Goal: Task Accomplishment & Management: Manage account settings

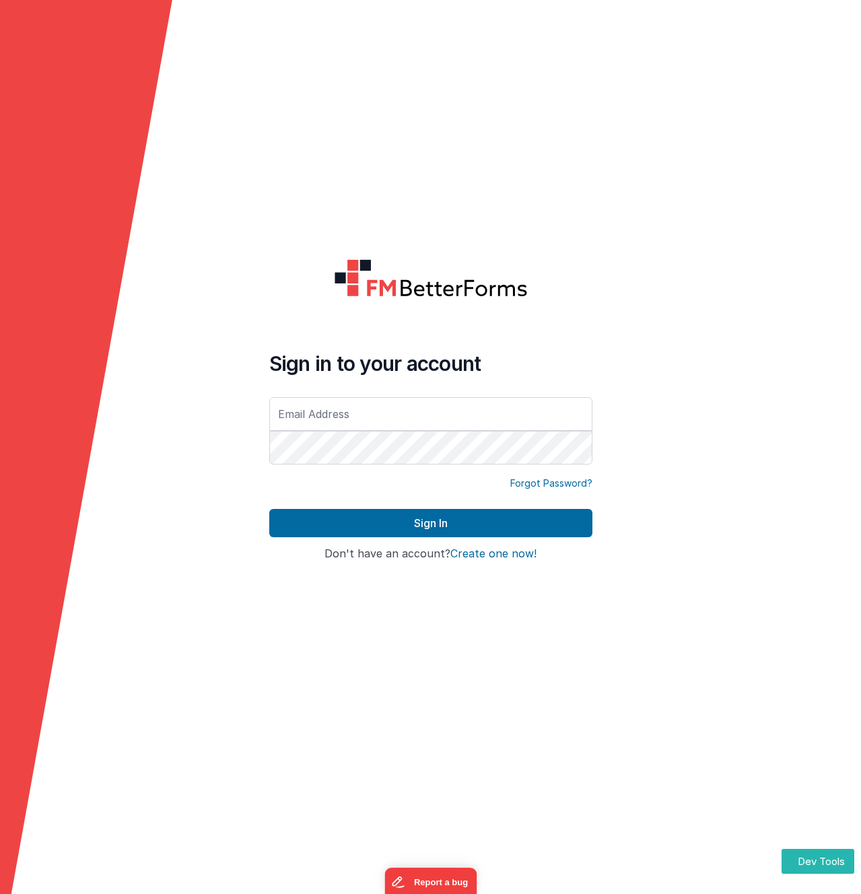
click at [454, 206] on form "Sign in to your account Forgot Password? Sign In Sign in with Google Don't have…" at bounding box center [430, 447] width 861 height 894
click at [222, 158] on form "Sign in to your account Forgot Password? Sign In Sign in with Google Don't have…" at bounding box center [430, 447] width 861 height 894
click at [325, 404] on input "text" at bounding box center [430, 414] width 323 height 34
click at [313, 319] on div at bounding box center [430, 299] width 323 height 81
click at [288, 407] on input "text" at bounding box center [430, 414] width 323 height 34
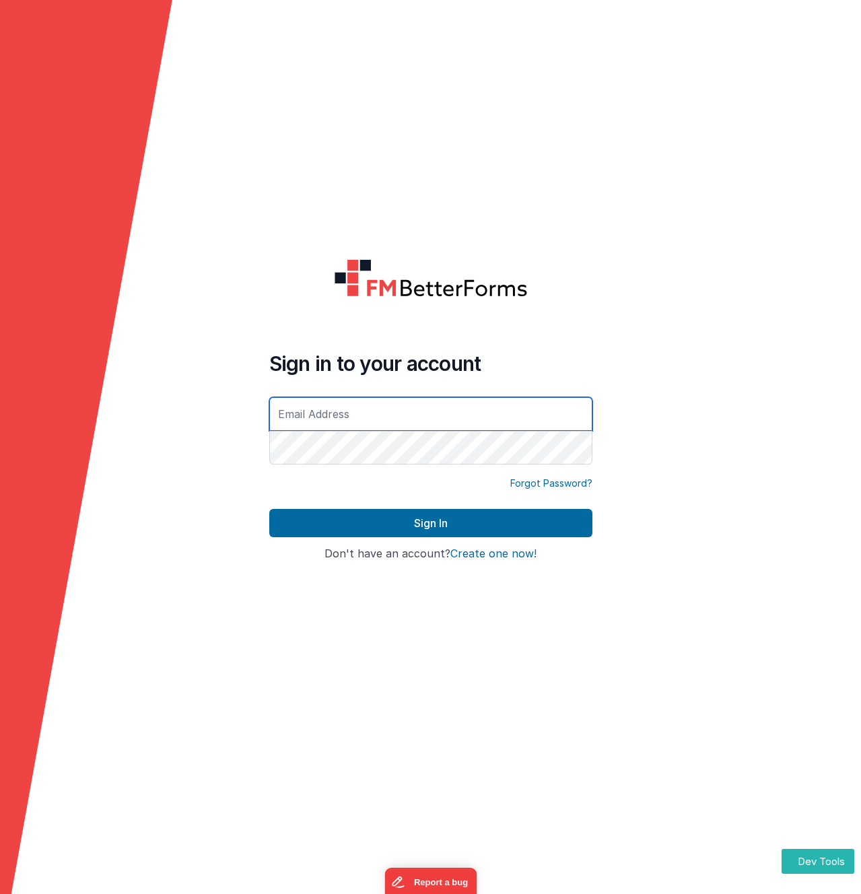
type input "[EMAIL_ADDRESS][DOMAIN_NAME]"
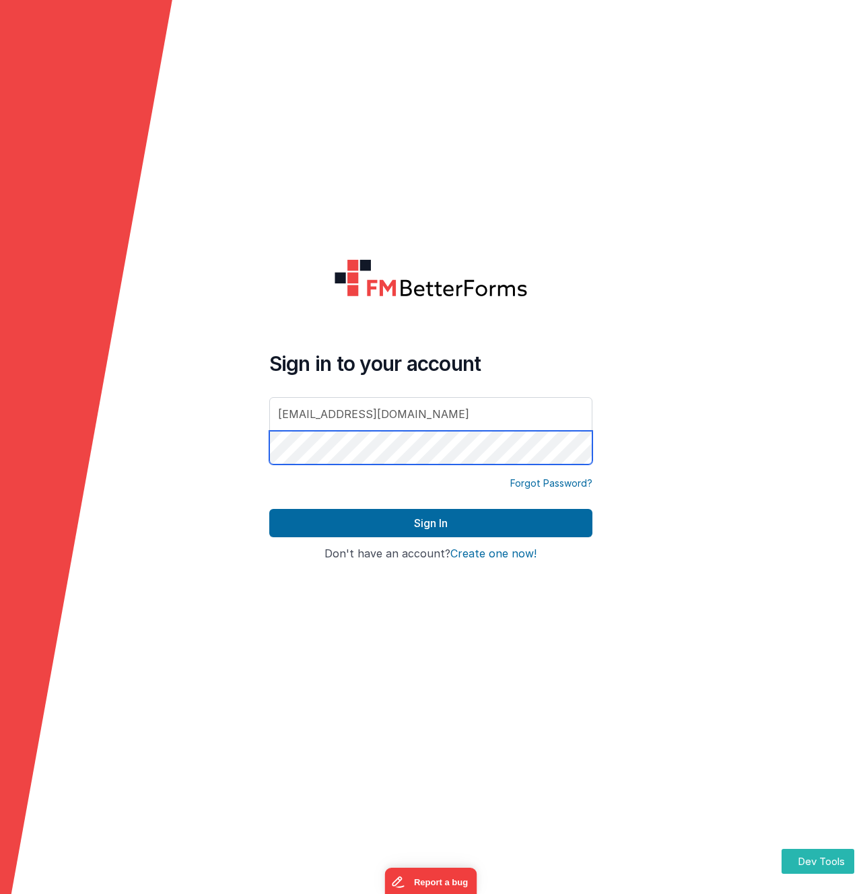
click at [269, 509] on button "Sign In" at bounding box center [430, 523] width 323 height 28
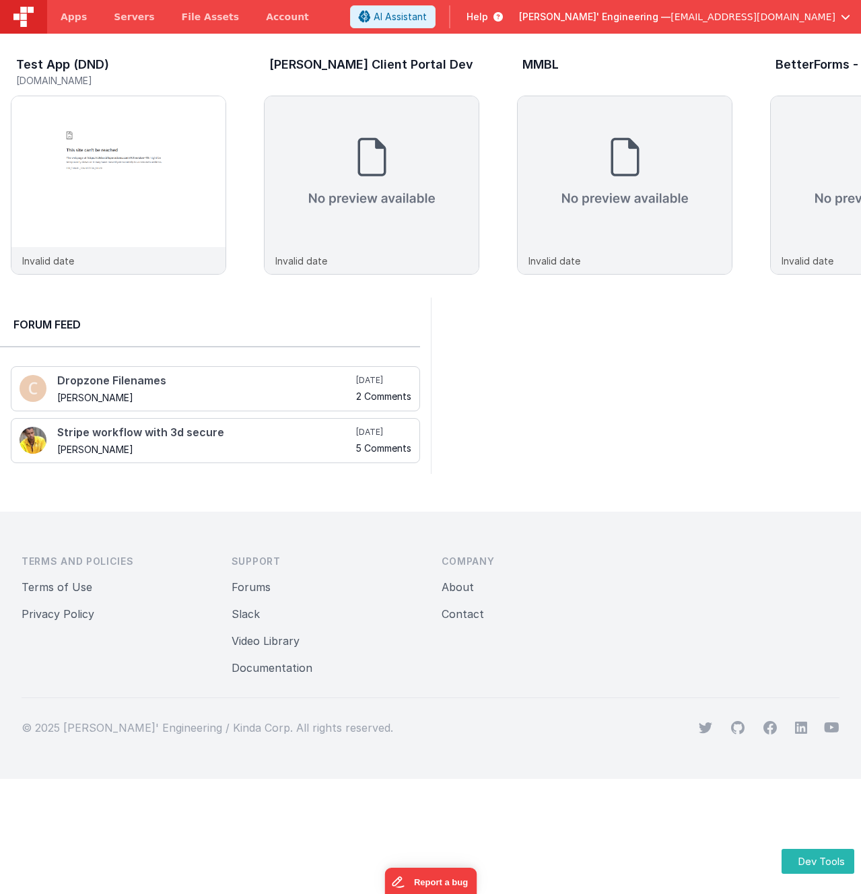
click at [581, 352] on div at bounding box center [646, 386] width 431 height 176
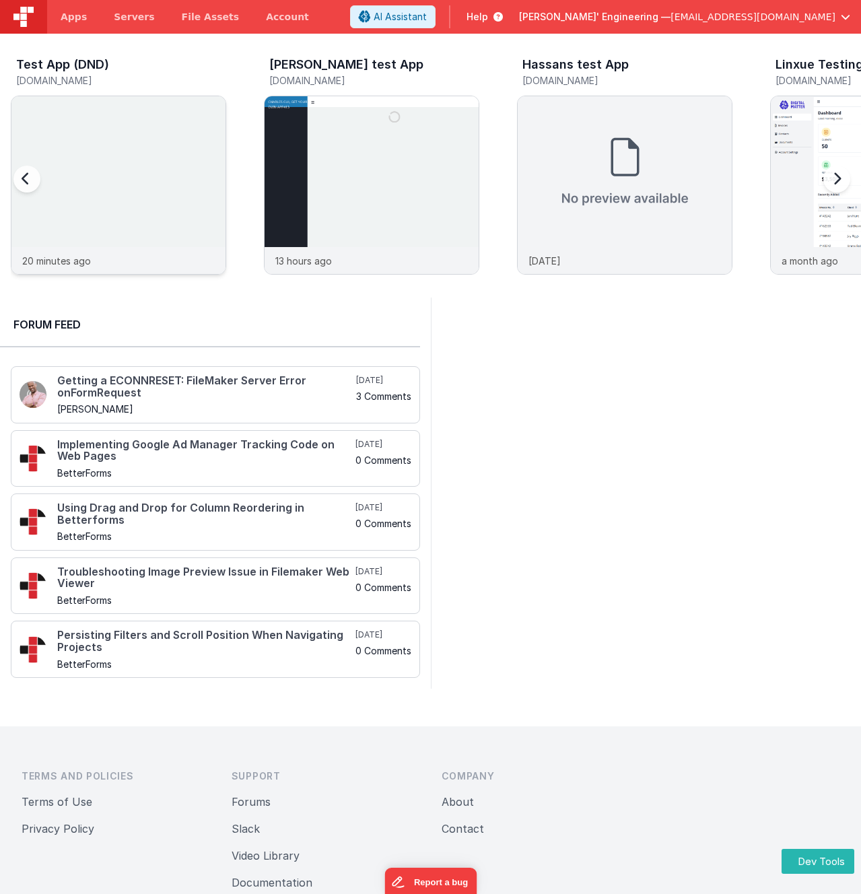
click at [113, 198] on div at bounding box center [118, 171] width 214 height 151
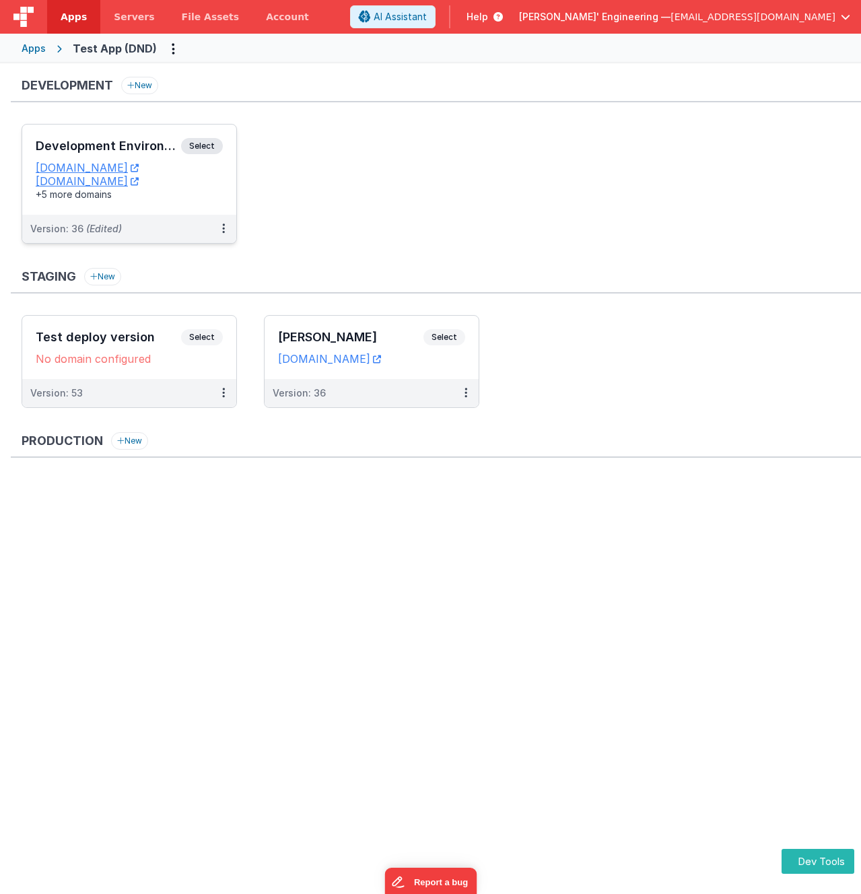
click at [216, 145] on span "Select" at bounding box center [202, 146] width 42 height 16
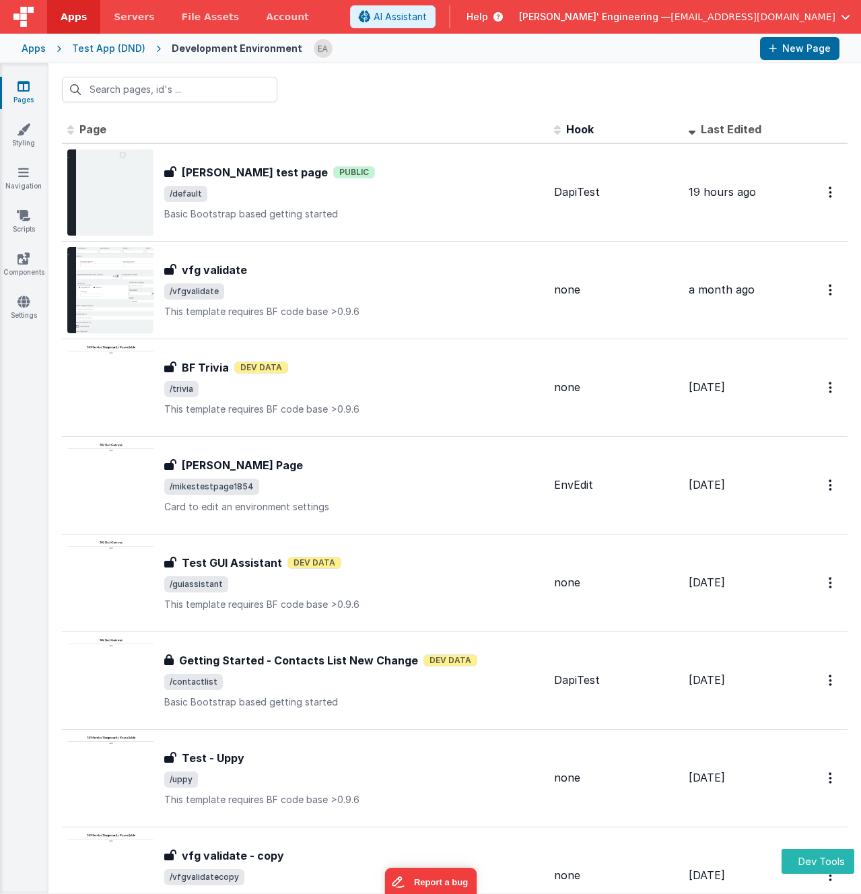
click at [39, 51] on div "Apps" at bounding box center [34, 48] width 24 height 13
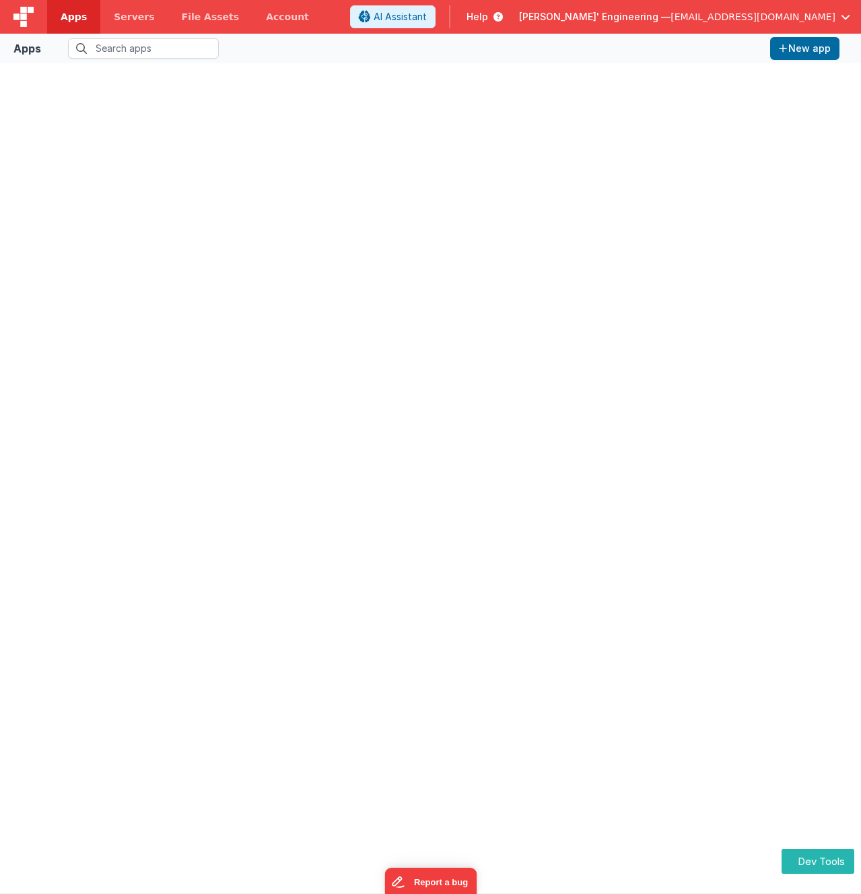
click at [365, 34] on div "Apps New app" at bounding box center [430, 49] width 861 height 30
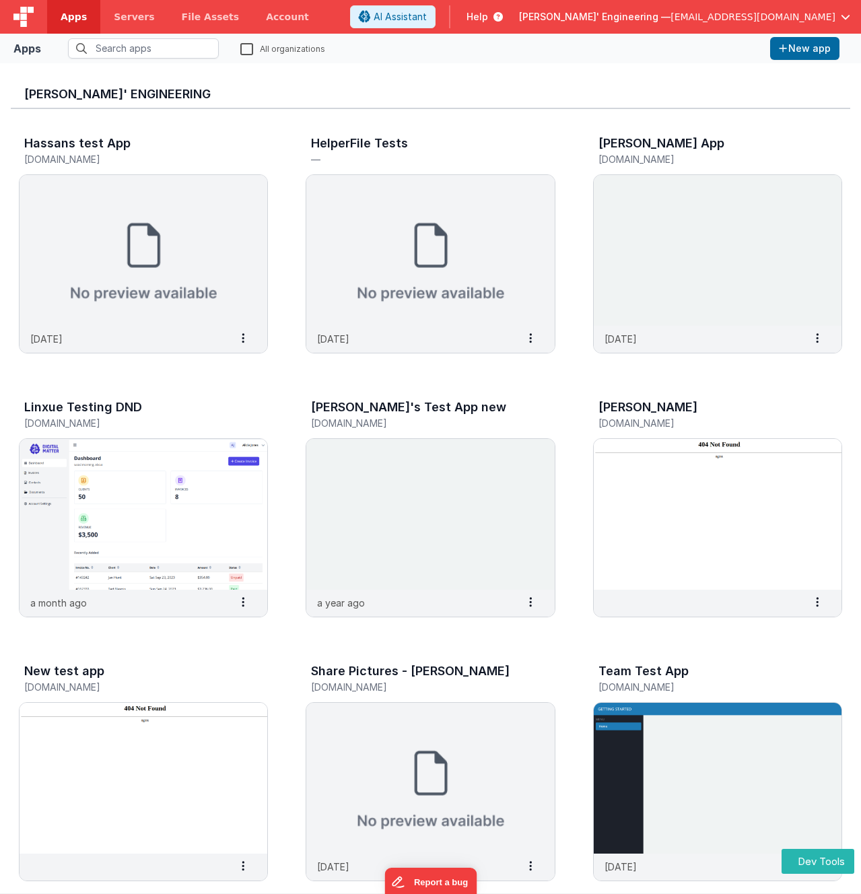
scroll to position [438, 0]
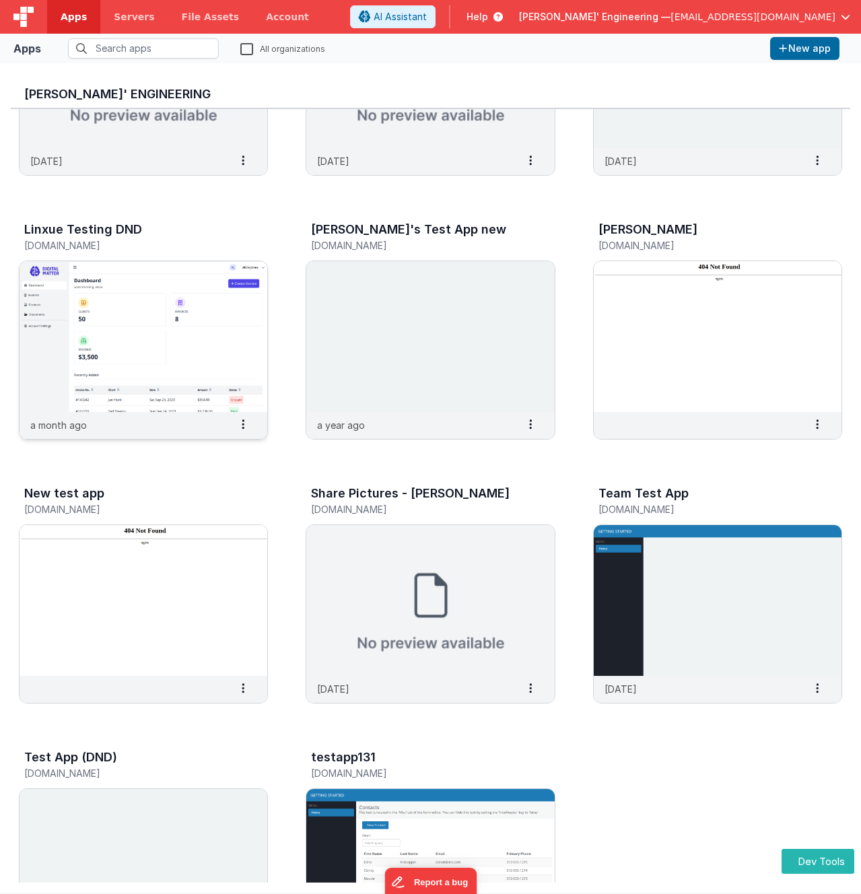
click at [187, 393] on img at bounding box center [144, 336] width 248 height 151
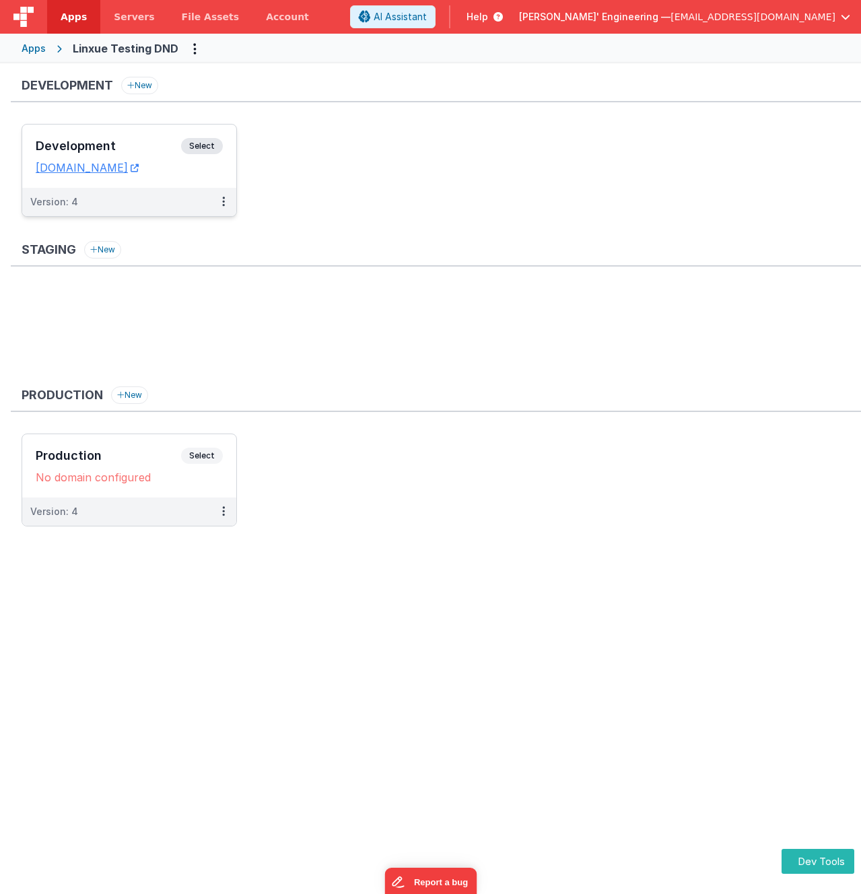
click at [213, 143] on span "Select" at bounding box center [202, 146] width 42 height 16
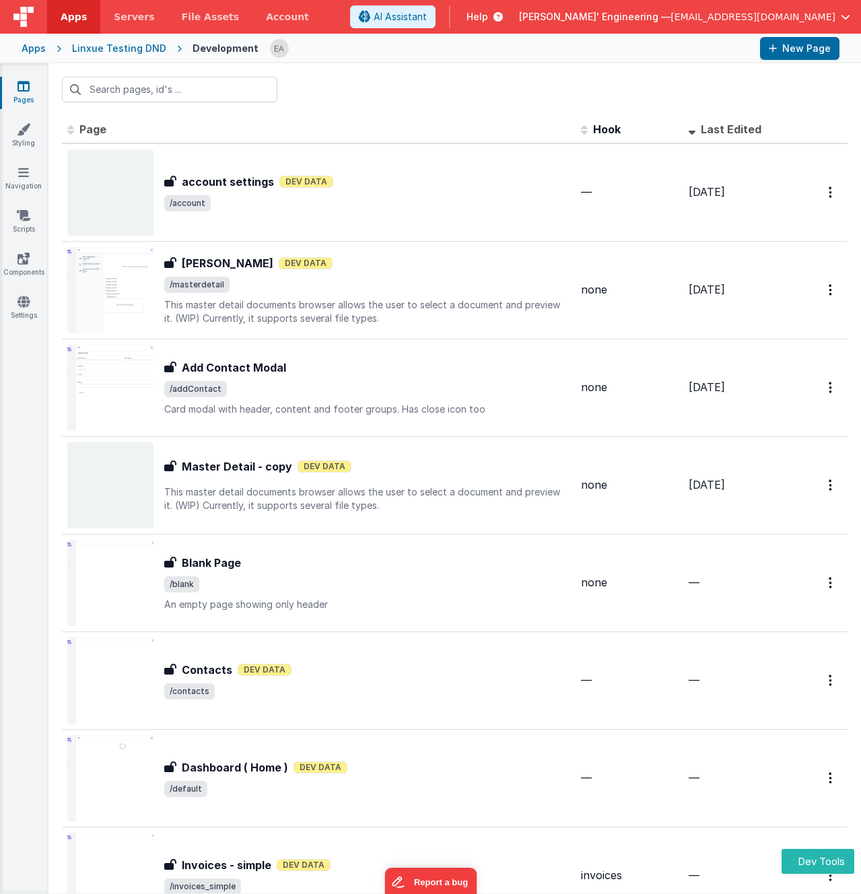
click at [388, 77] on div at bounding box center [454, 89] width 813 height 53
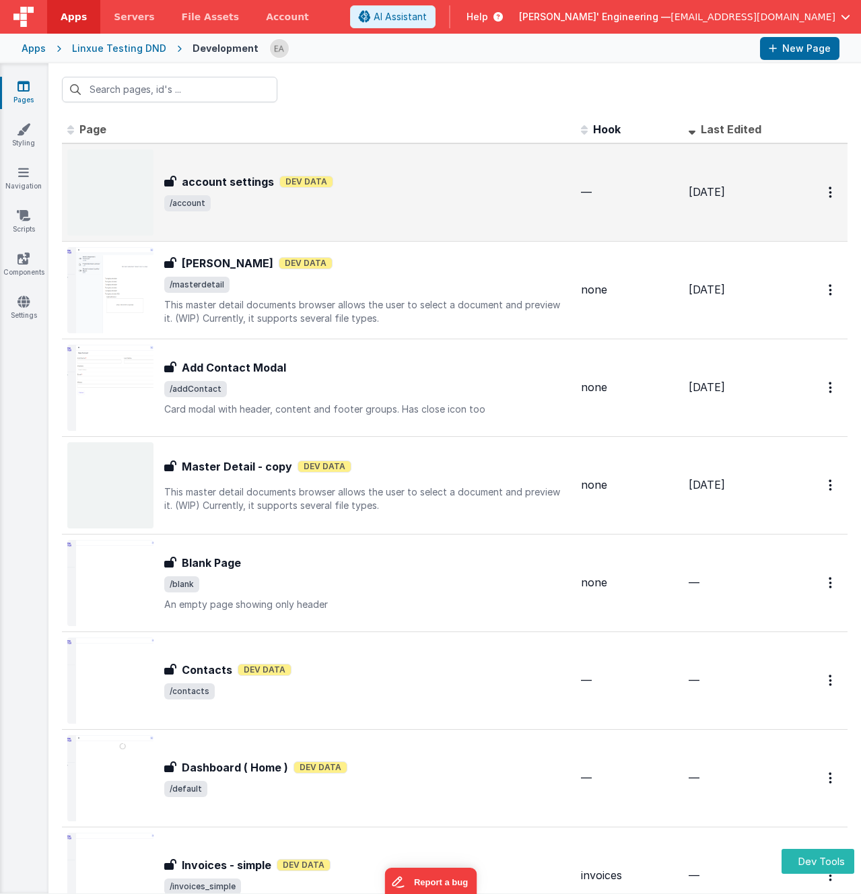
click at [372, 186] on div "account settings Dev Data" at bounding box center [367, 182] width 406 height 16
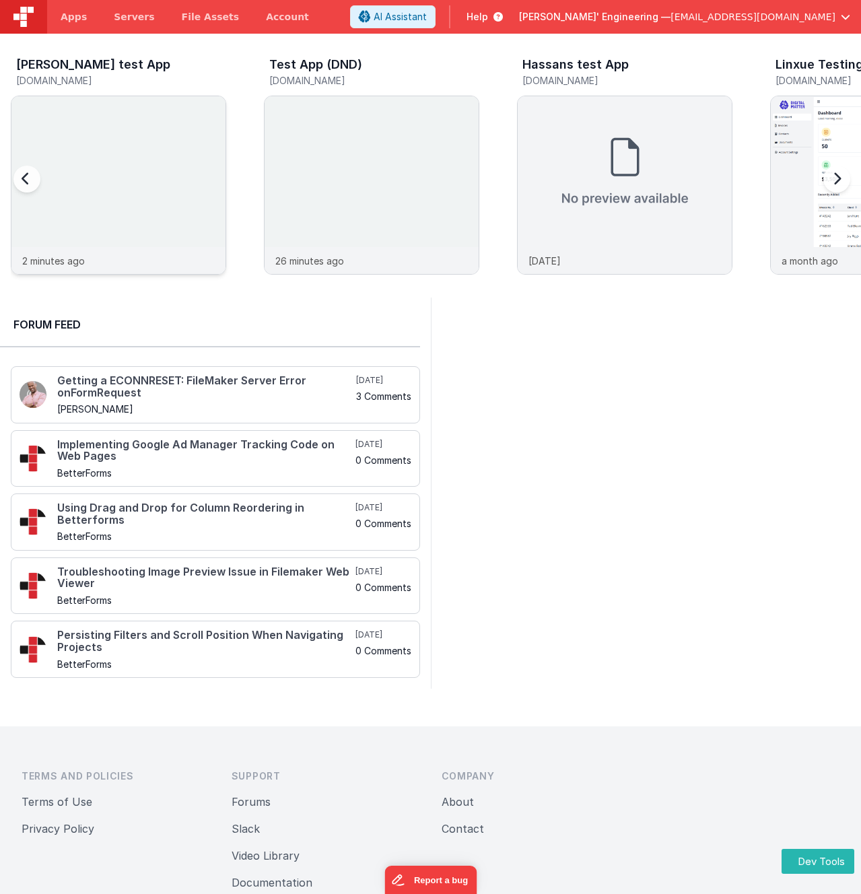
click at [89, 155] on img at bounding box center [118, 203] width 214 height 214
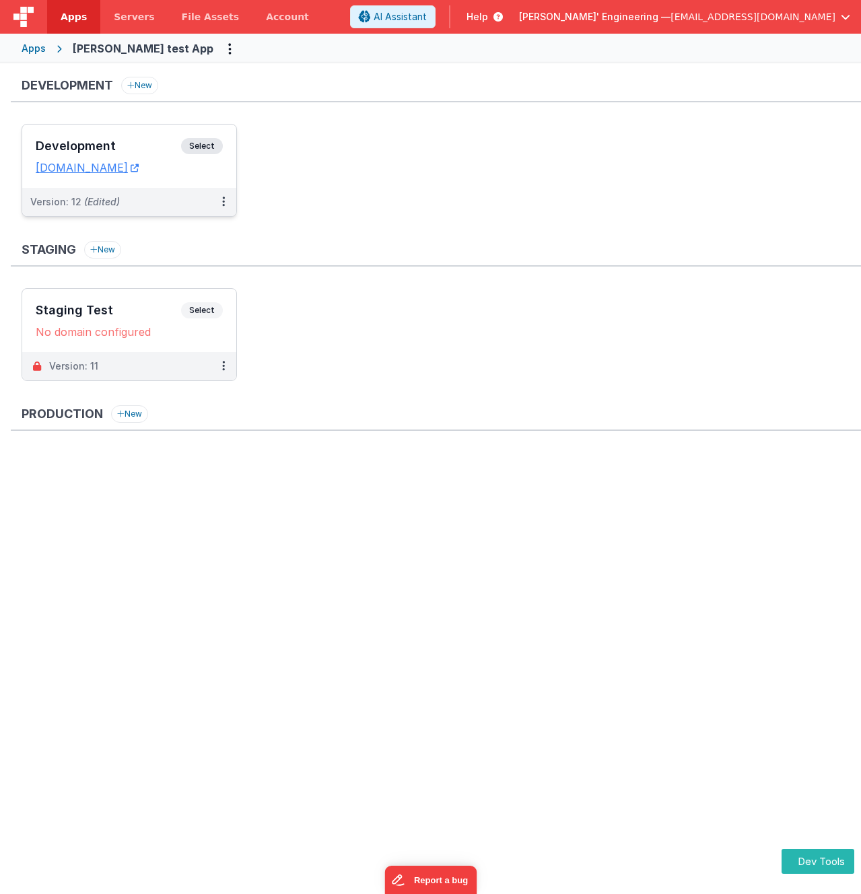
click at [208, 139] on span "Select" at bounding box center [202, 146] width 42 height 16
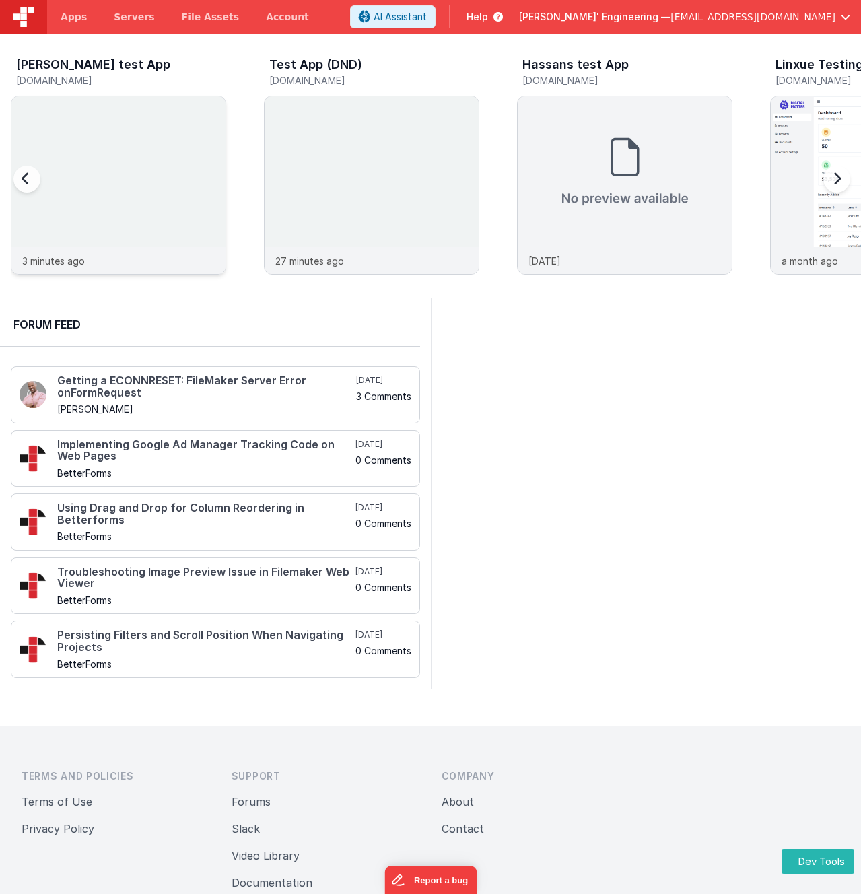
click at [88, 129] on img at bounding box center [118, 203] width 214 height 214
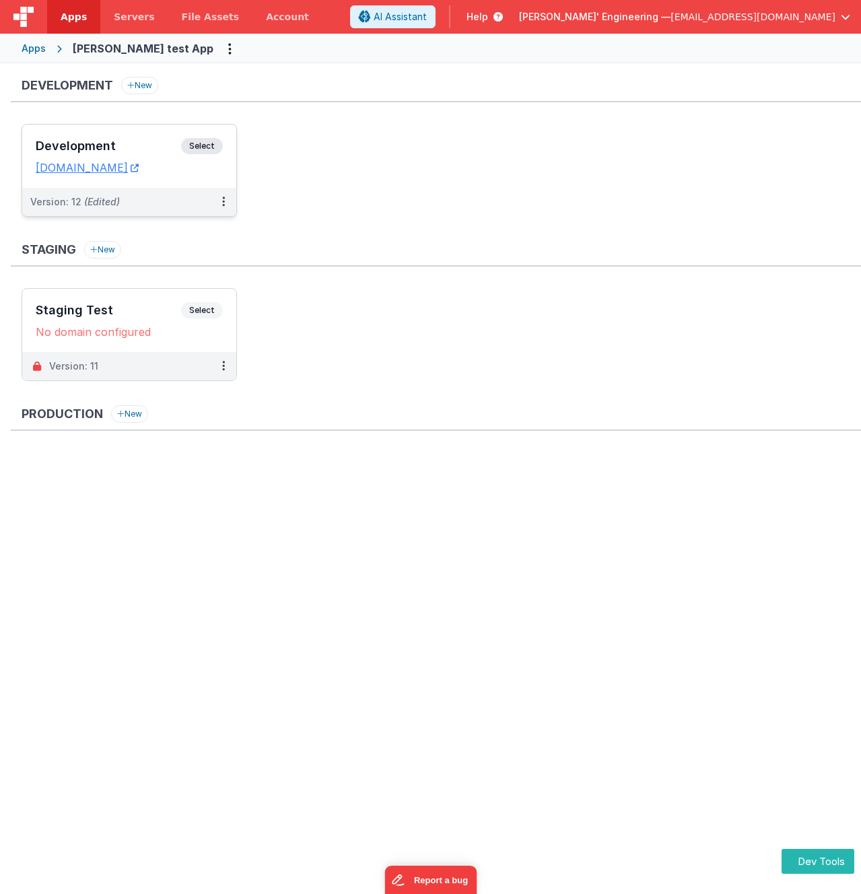
click at [204, 139] on span "Select" at bounding box center [202, 146] width 42 height 16
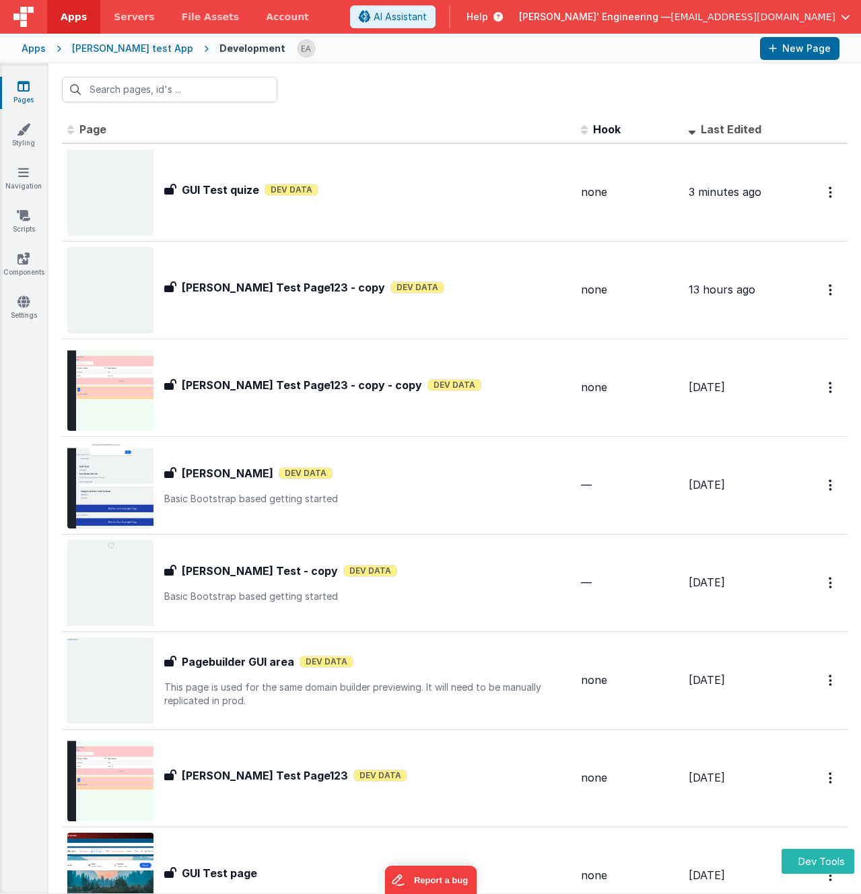
click at [368, 87] on div at bounding box center [454, 89] width 813 height 53
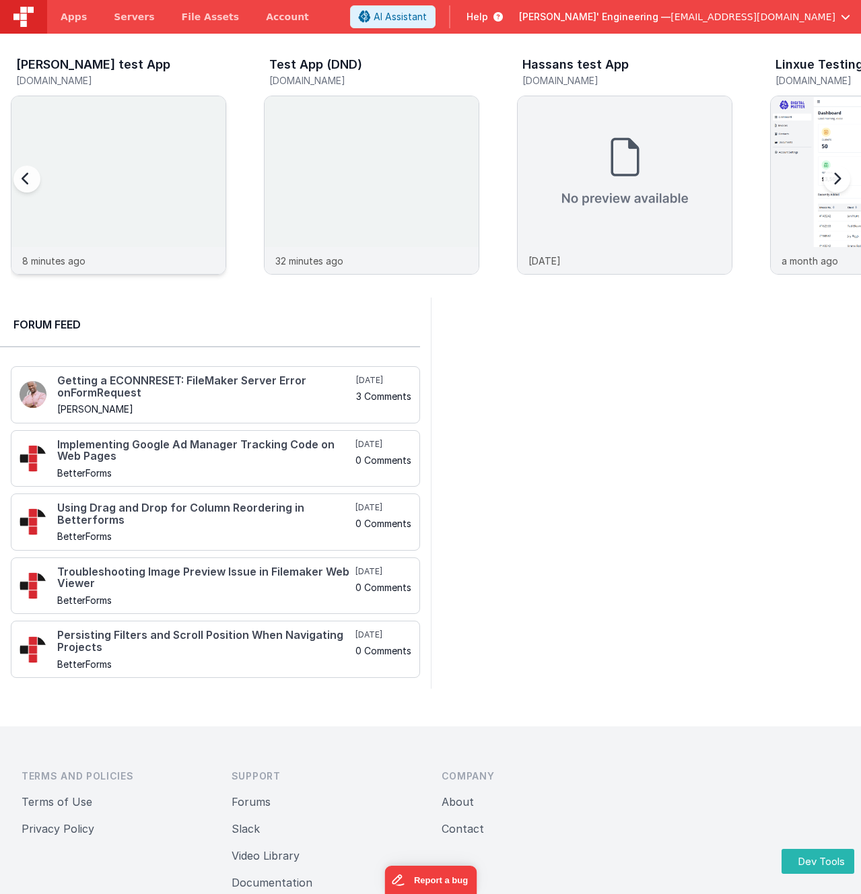
click at [158, 145] on img at bounding box center [118, 203] width 214 height 214
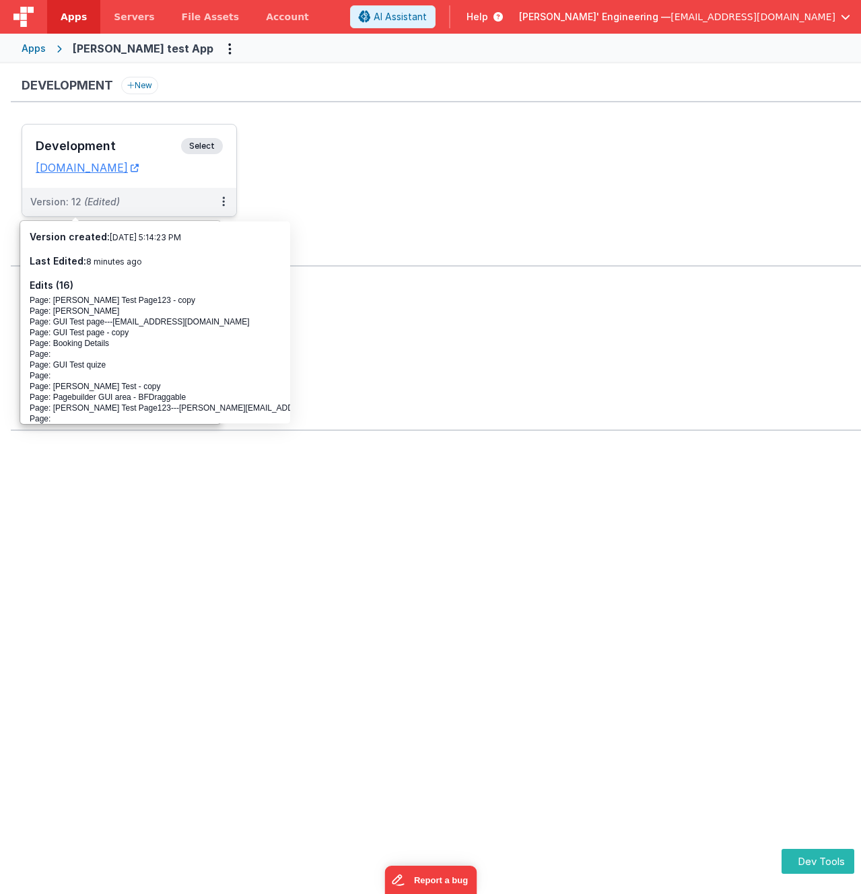
click at [186, 151] on span "Select" at bounding box center [202, 146] width 42 height 16
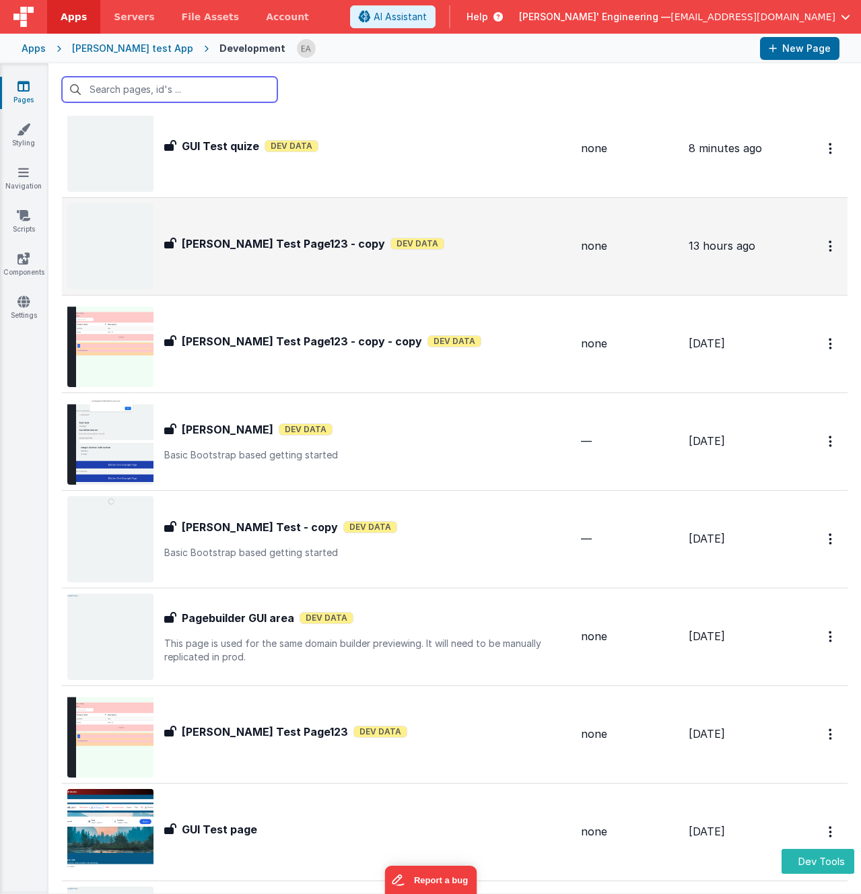
scroll to position [61, 0]
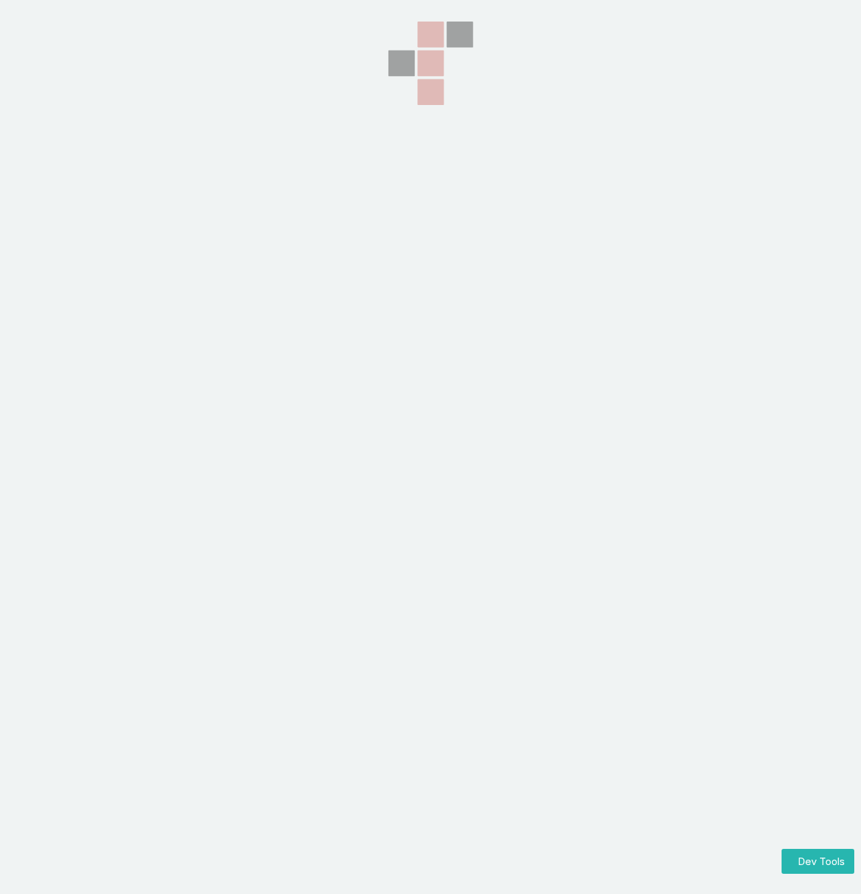
click at [316, 111] on section at bounding box center [430, 223] width 861 height 447
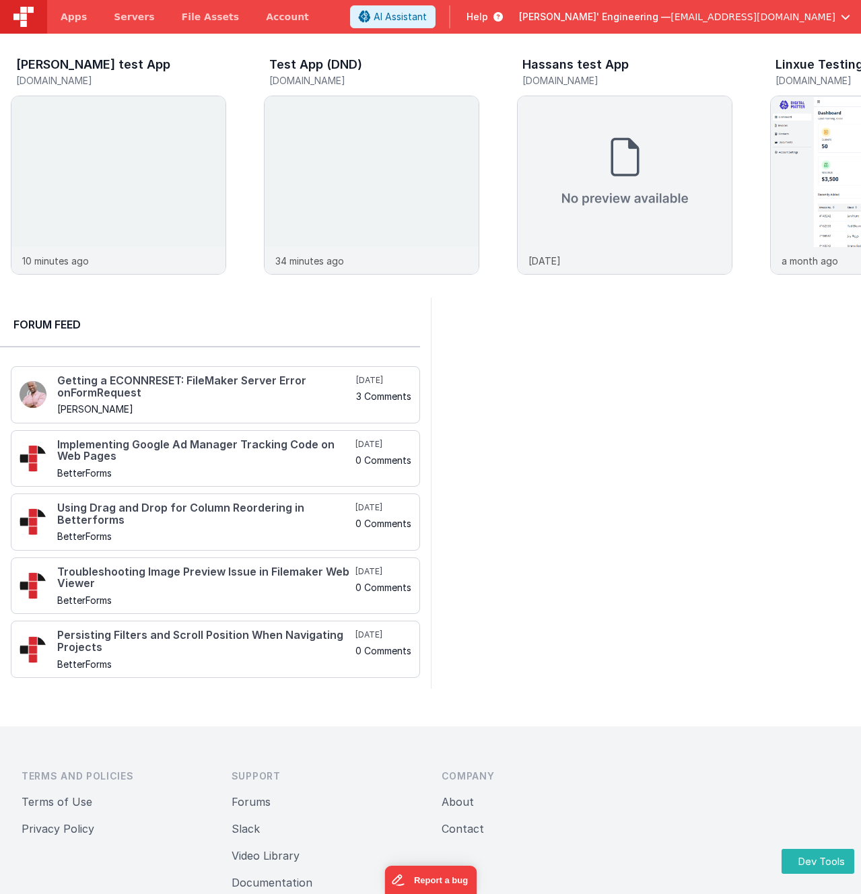
click at [544, 345] on div at bounding box center [646, 493] width 431 height 391
click at [184, 44] on div "Charles GUI test App charlesguidev.fmbetterforms.com 10 minutes ago Test App (D…" at bounding box center [430, 166] width 861 height 264
click at [705, 492] on div at bounding box center [646, 493] width 431 height 391
click at [351, 27] on header "Apps Servers File Assets Account Some FUTURE Slot AI Assistant Help Delfs' Engi…" at bounding box center [430, 17] width 861 height 34
click at [671, 13] on span "Delfs' Engineering —" at bounding box center [595, 16] width 152 height 13
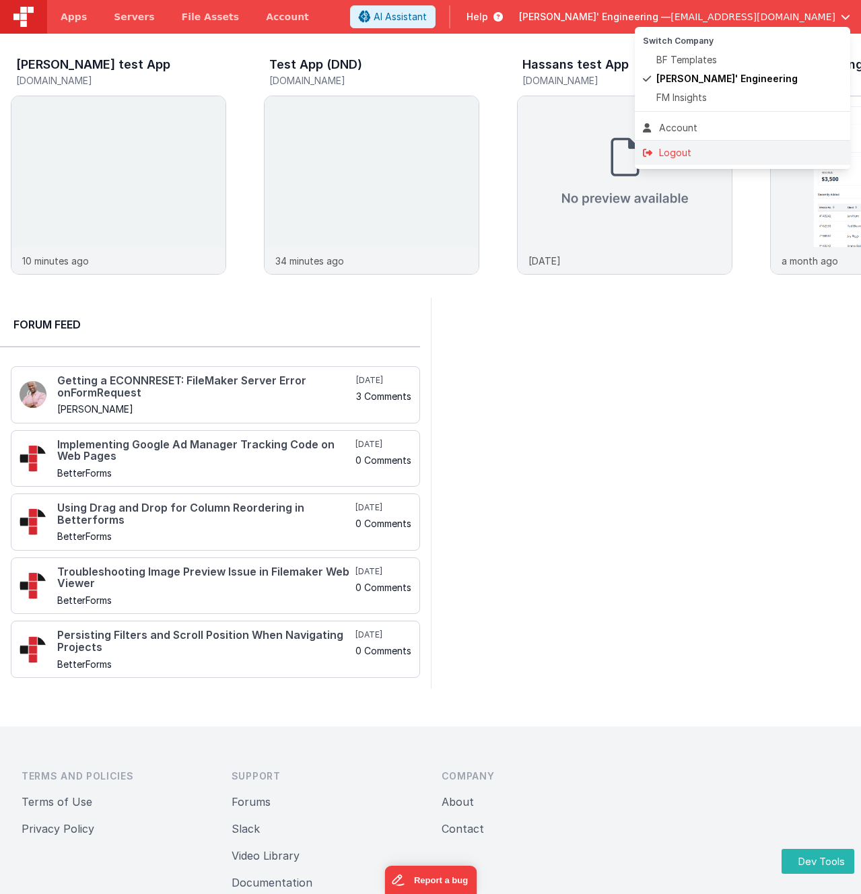
click at [676, 145] on li "Logout" at bounding box center [743, 153] width 216 height 24
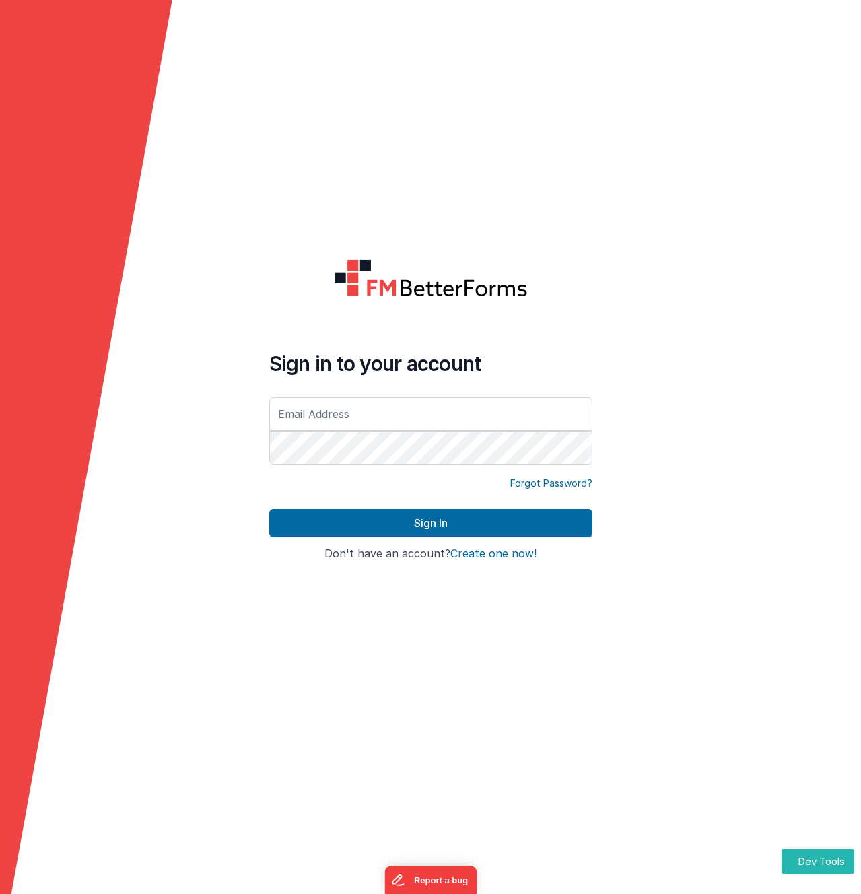
click at [88, 60] on polygon at bounding box center [86, 478] width 172 height 957
click at [262, 242] on form "Sign in to your account Forgot Password? Sign In Sign in with Google Don't have…" at bounding box center [430, 447] width 861 height 894
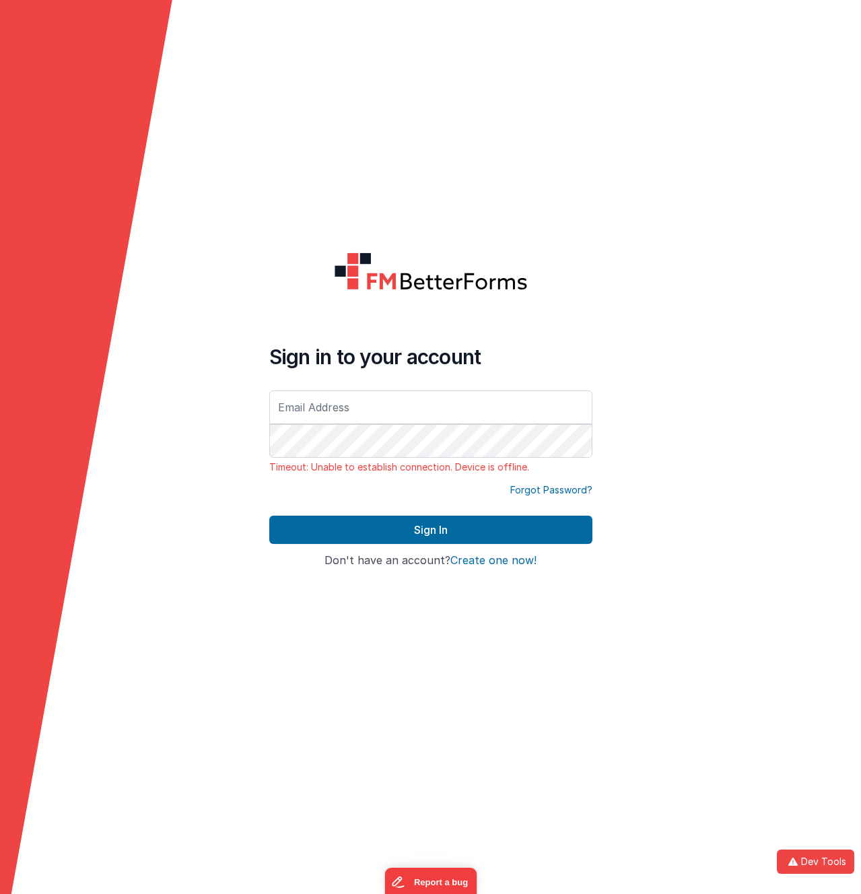
click at [311, 275] on div at bounding box center [430, 272] width 323 height 38
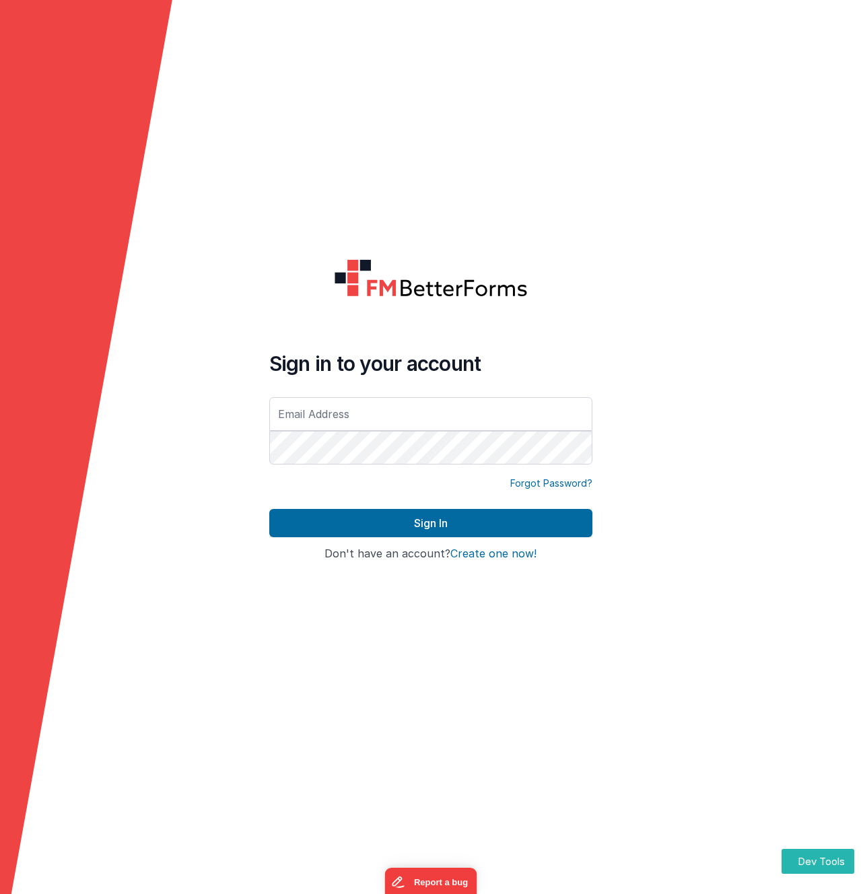
click at [486, 257] on div "Sign in to your account Forgot Password? Sign In Sign in with Google Don't have…" at bounding box center [431, 448] width 345 height 398
click at [337, 412] on input "text" at bounding box center [430, 414] width 323 height 34
click at [313, 416] on input "text" at bounding box center [430, 414] width 323 height 34
type input "duaramizu@gmail.com"
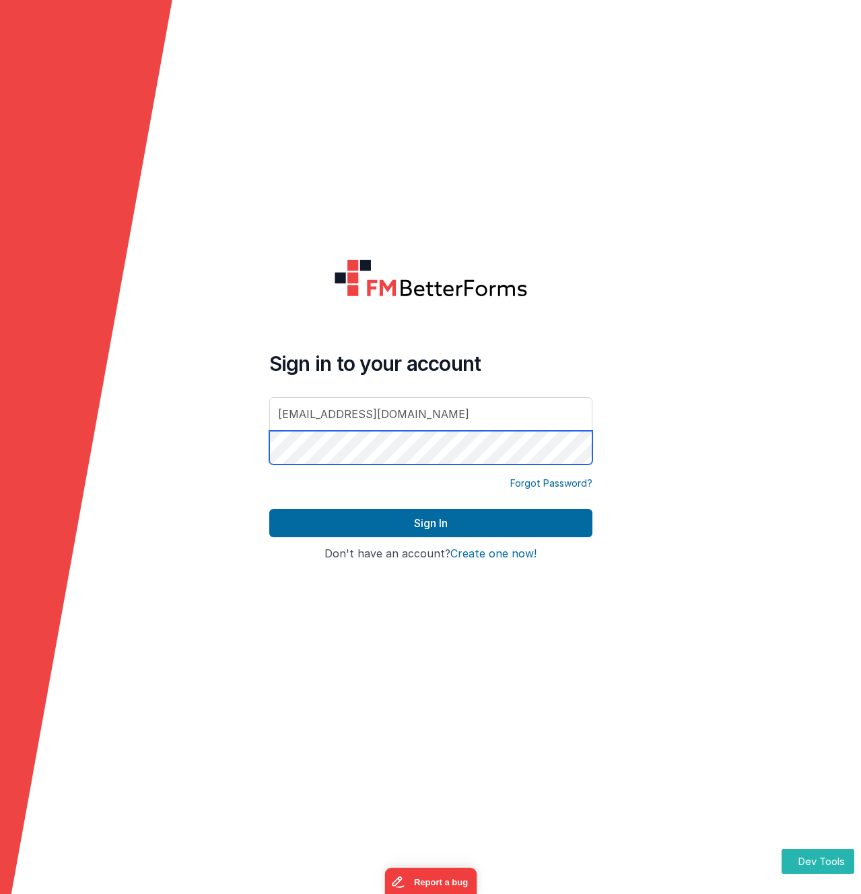
click at [269, 509] on button "Sign In" at bounding box center [430, 523] width 323 height 28
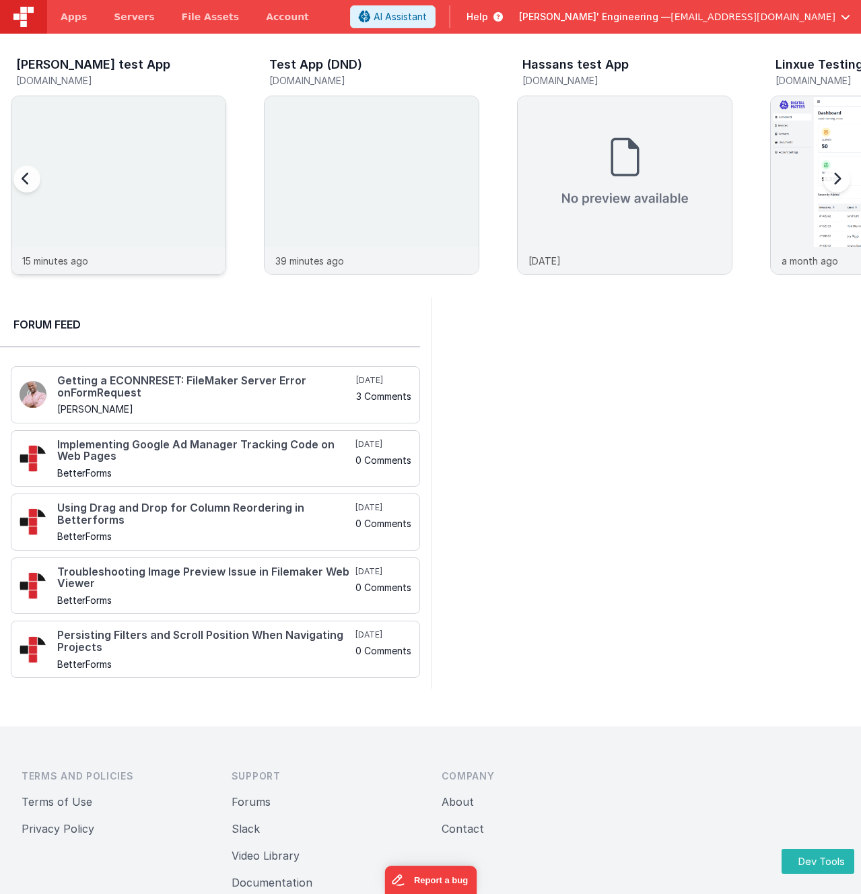
click at [178, 107] on img at bounding box center [118, 203] width 214 height 214
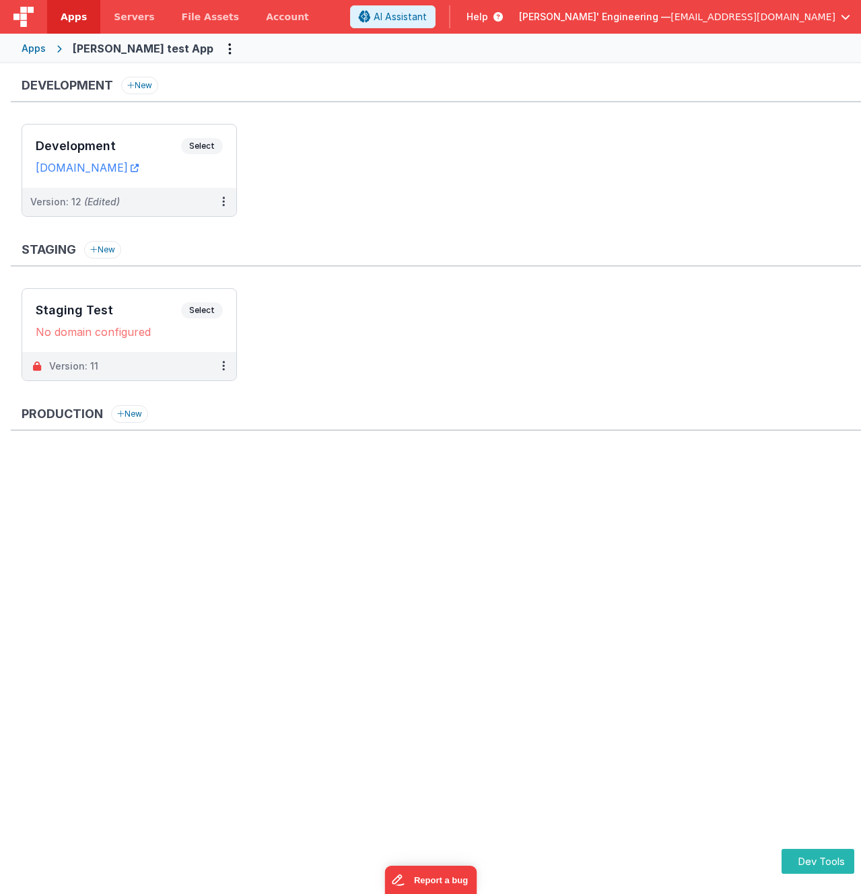
click at [335, 100] on div "Development New" at bounding box center [436, 90] width 851 height 26
click at [210, 143] on span "Select" at bounding box center [202, 146] width 42 height 16
